Goal: Task Accomplishment & Management: Manage account settings

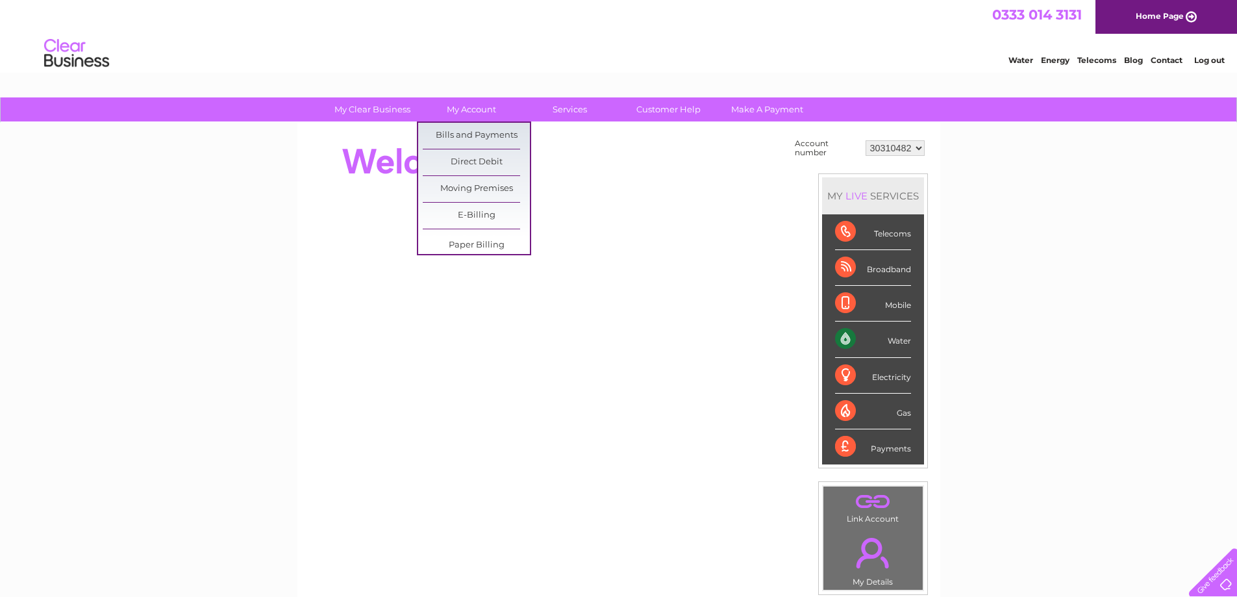
click at [499, 35] on div "Water Energy Telecoms Blog Contact Log out" at bounding box center [618, 55] width 1237 height 42
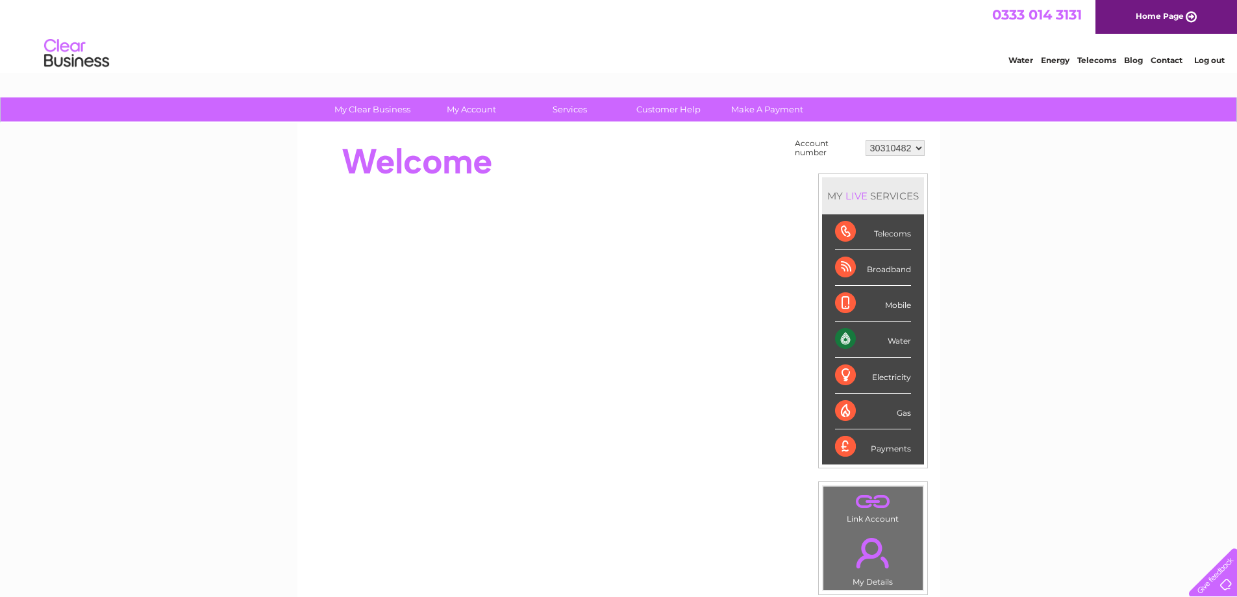
click at [208, 310] on div "My Clear Business Login Details My Details My Preferences Link Account My Accou…" at bounding box center [618, 463] width 1237 height 732
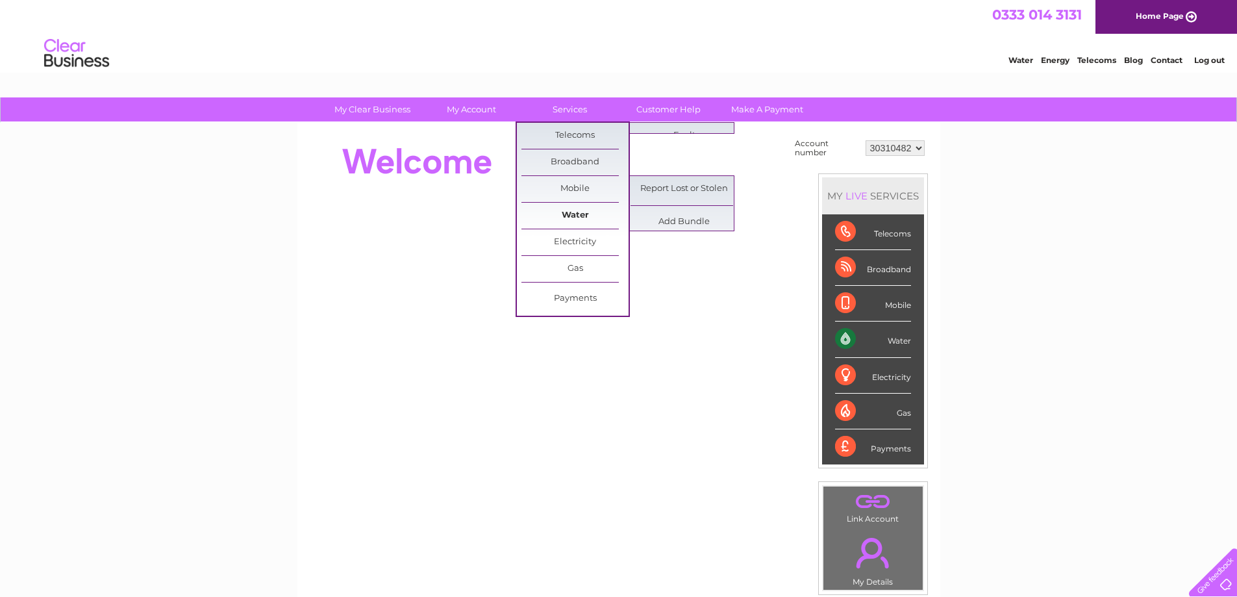
click at [583, 213] on link "Water" at bounding box center [574, 216] width 107 height 26
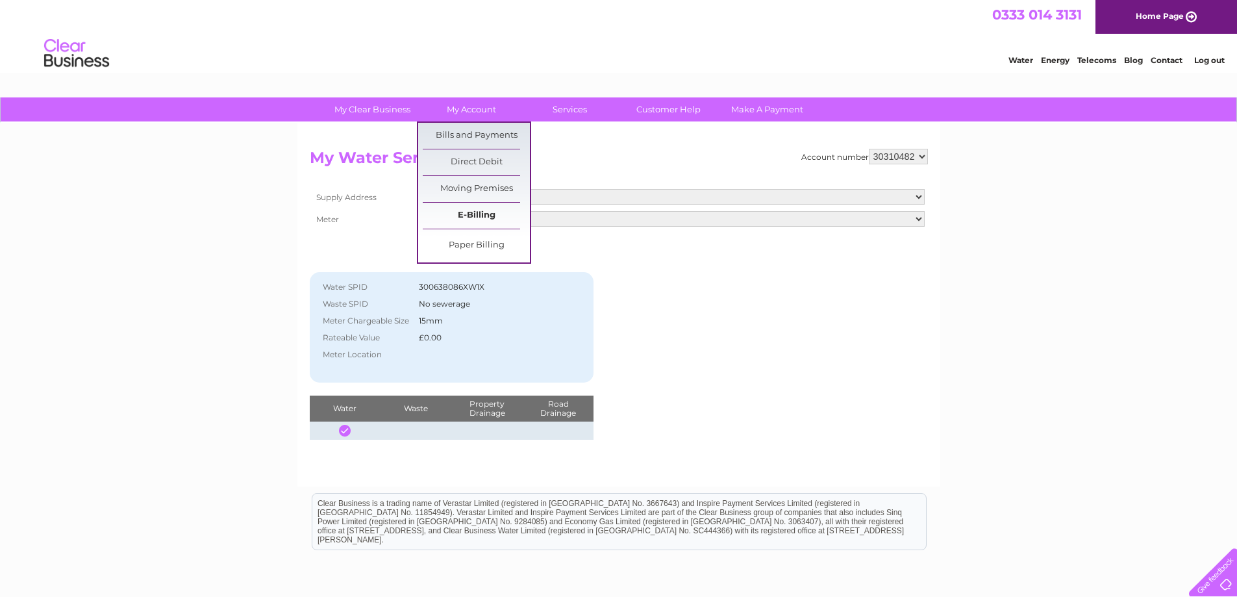
click at [458, 215] on link "E-Billing" at bounding box center [476, 216] width 107 height 26
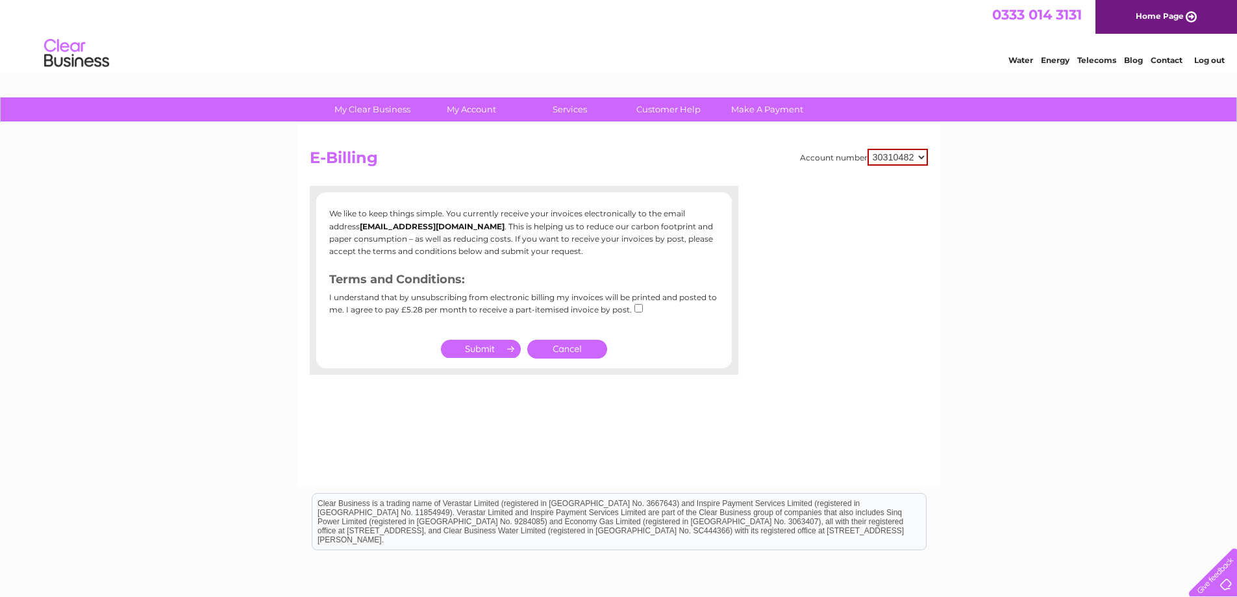
click at [579, 345] on link "Cancel" at bounding box center [567, 348] width 80 height 19
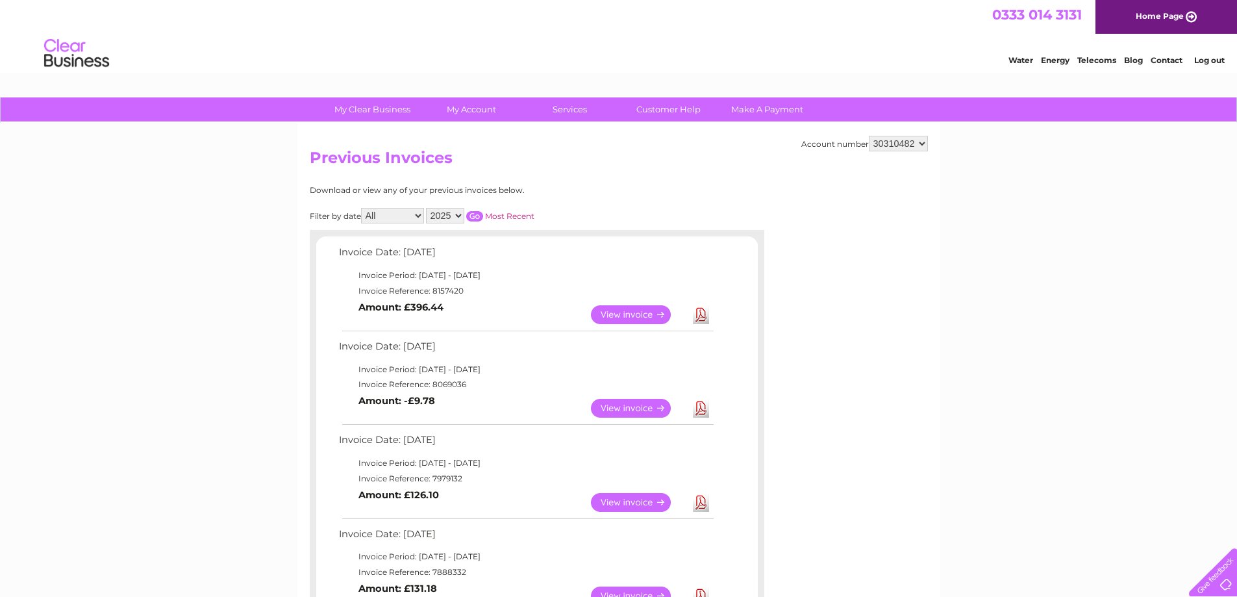
click at [644, 310] on link "View" at bounding box center [638, 314] width 95 height 19
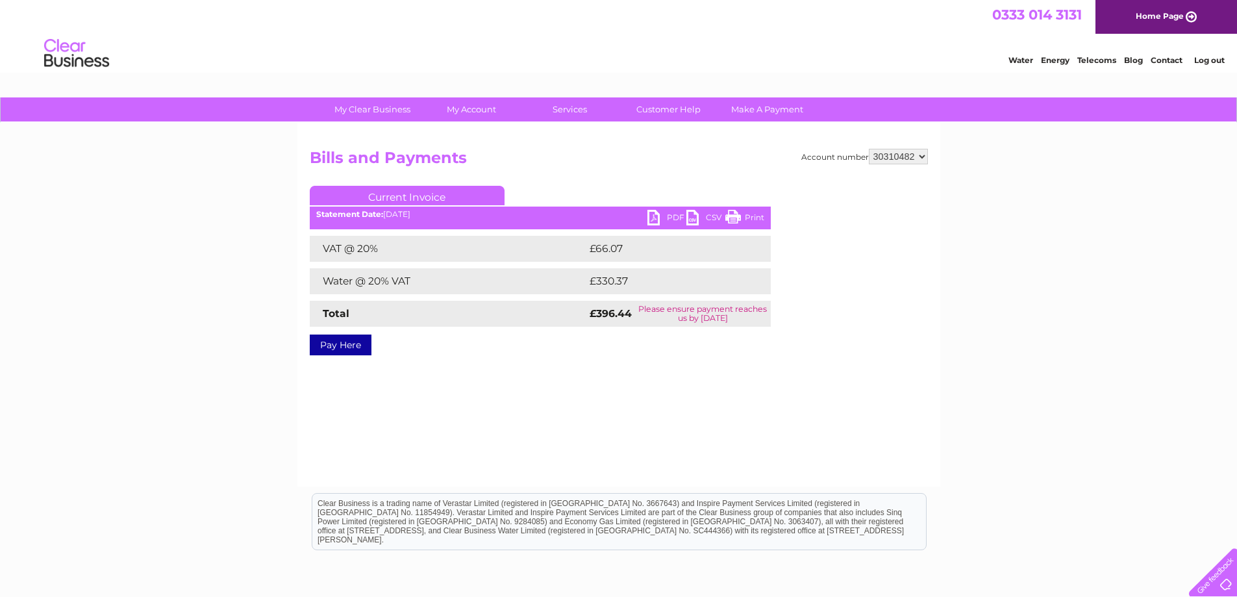
click at [669, 217] on link "PDF" at bounding box center [666, 219] width 39 height 19
